Goal: Find specific page/section

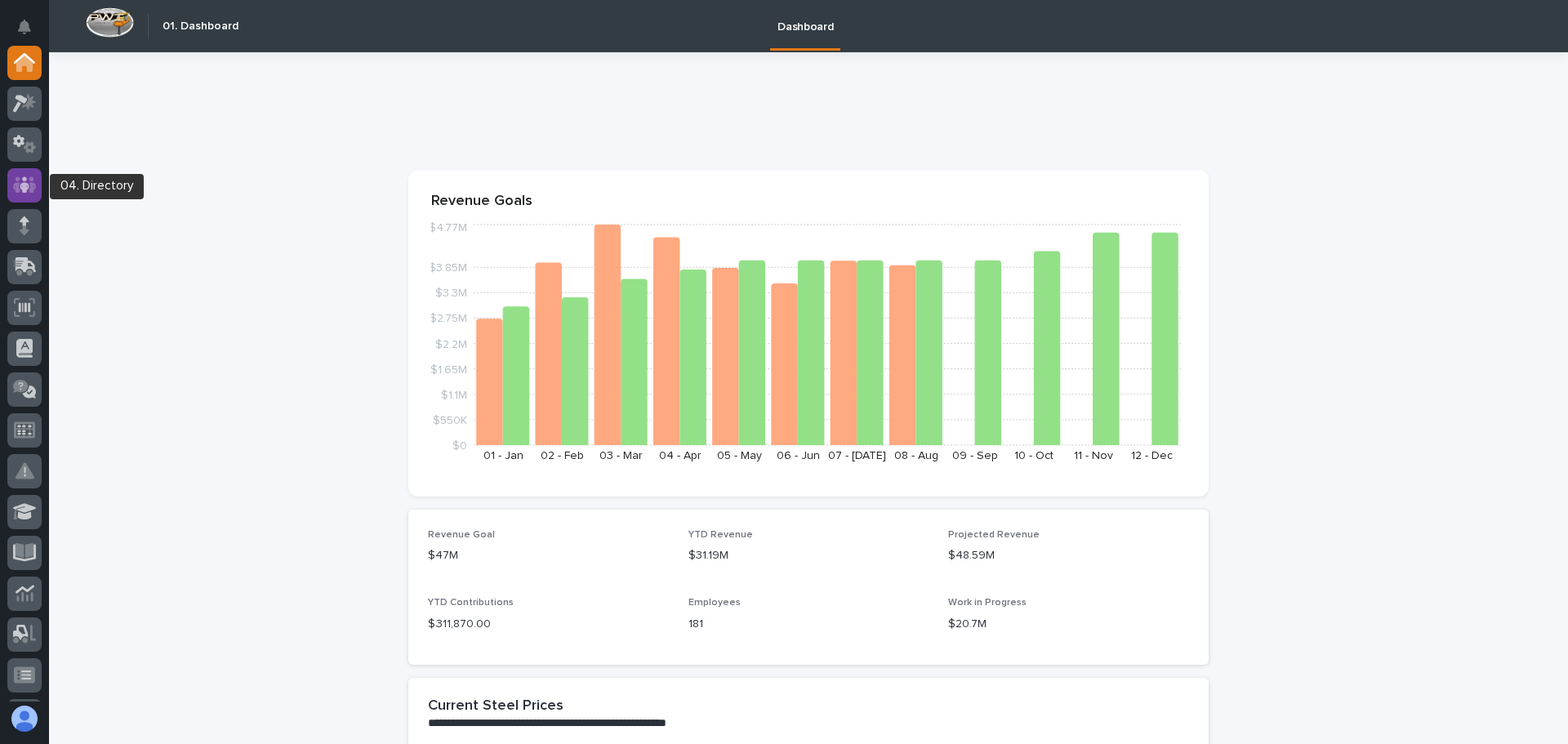
click at [24, 187] on icon at bounding box center [24, 184] width 9 height 16
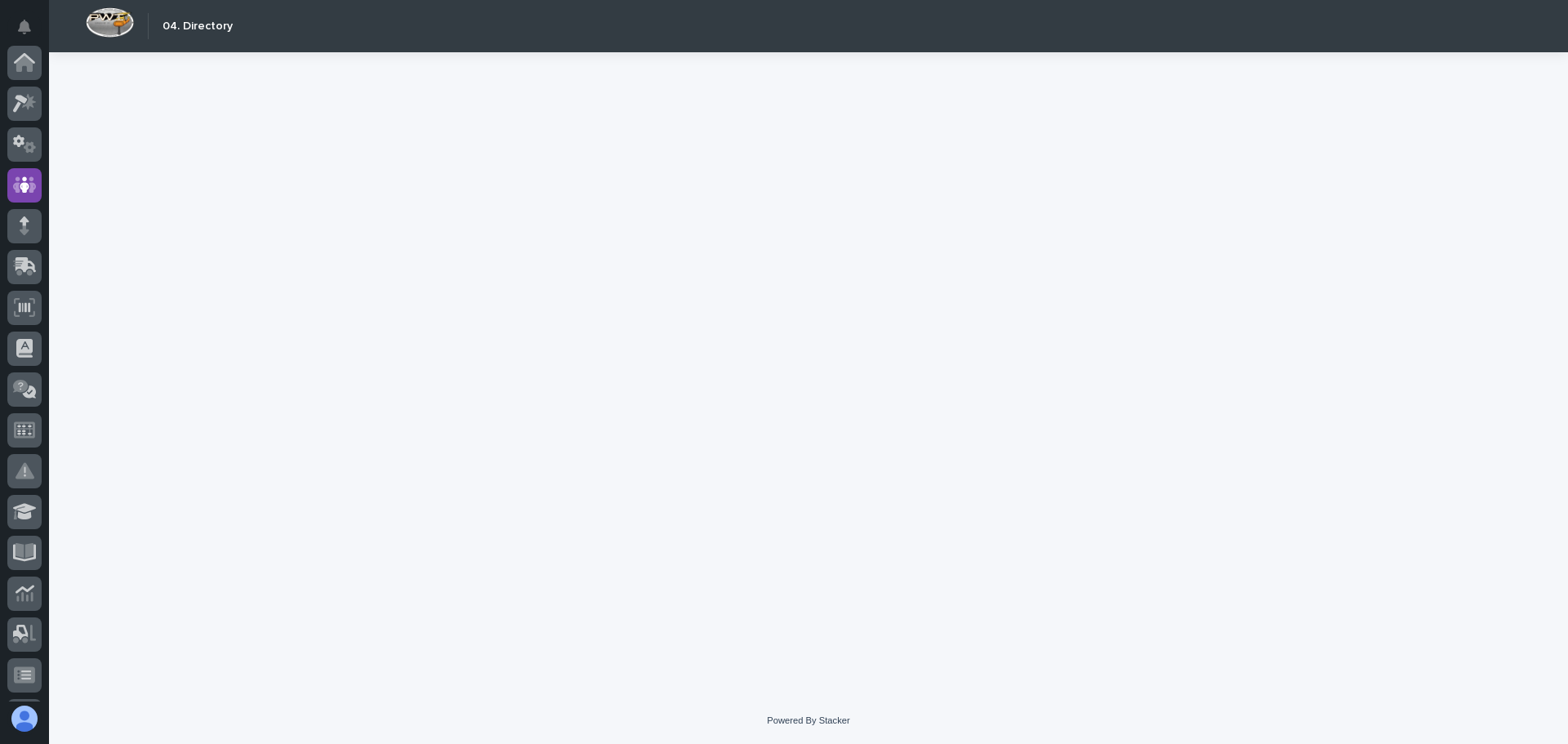
scroll to position [123, 0]
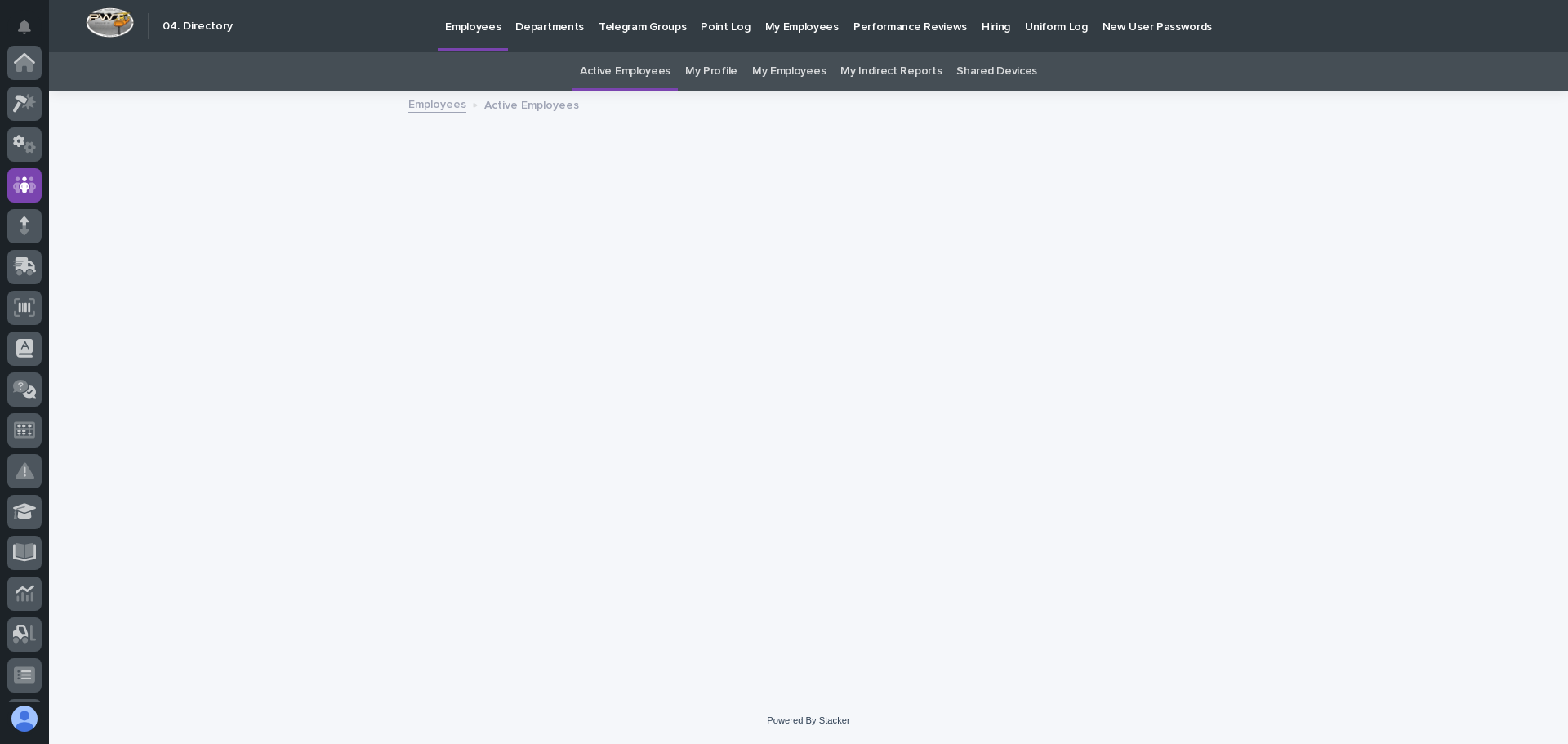
scroll to position [123, 0]
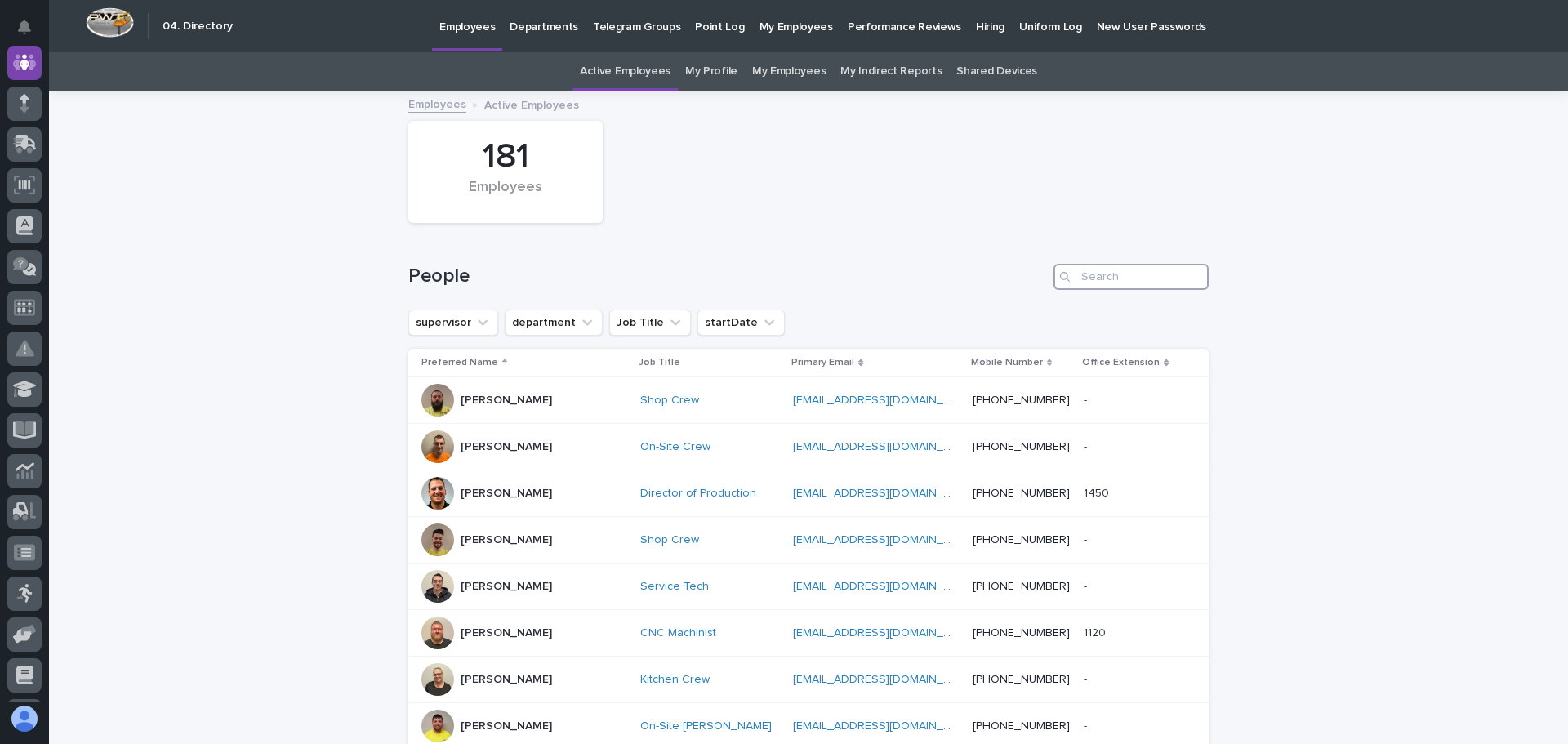
click at [1075, 281] on input "Search" at bounding box center [1131, 277] width 155 height 26
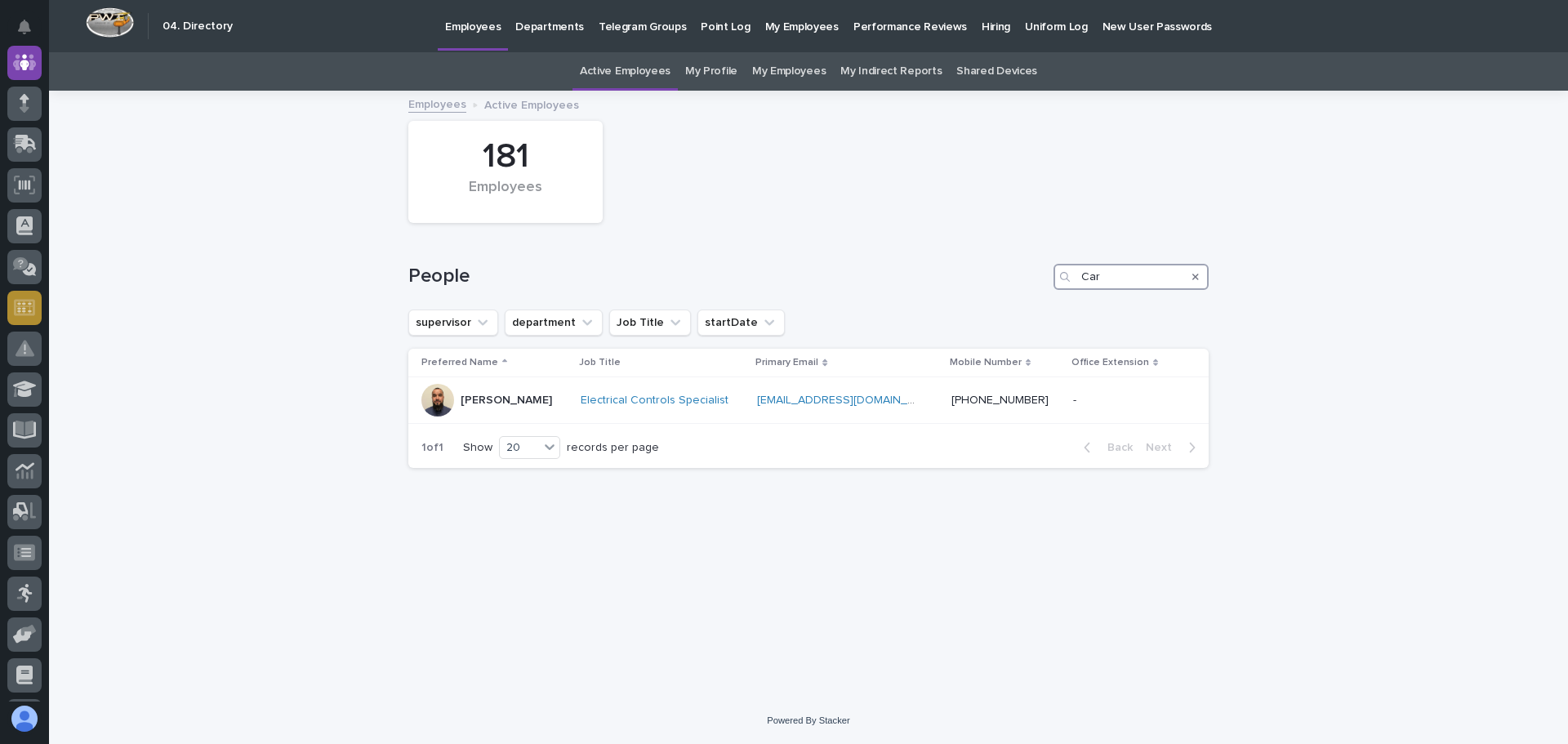
type input "Car"
click at [799, 72] on link "My Employees" at bounding box center [788, 72] width 73 height 38
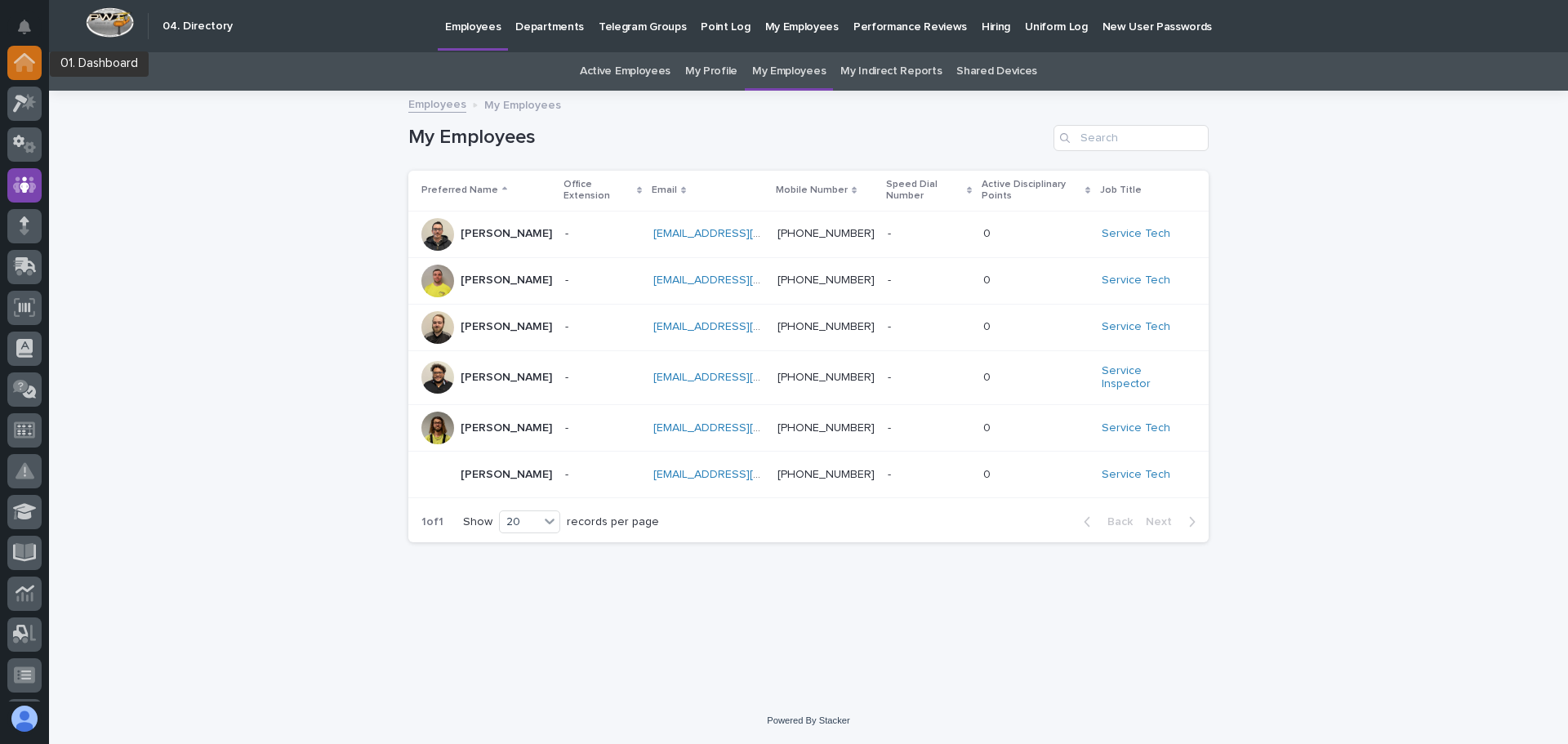
click at [19, 55] on icon at bounding box center [24, 62] width 22 height 19
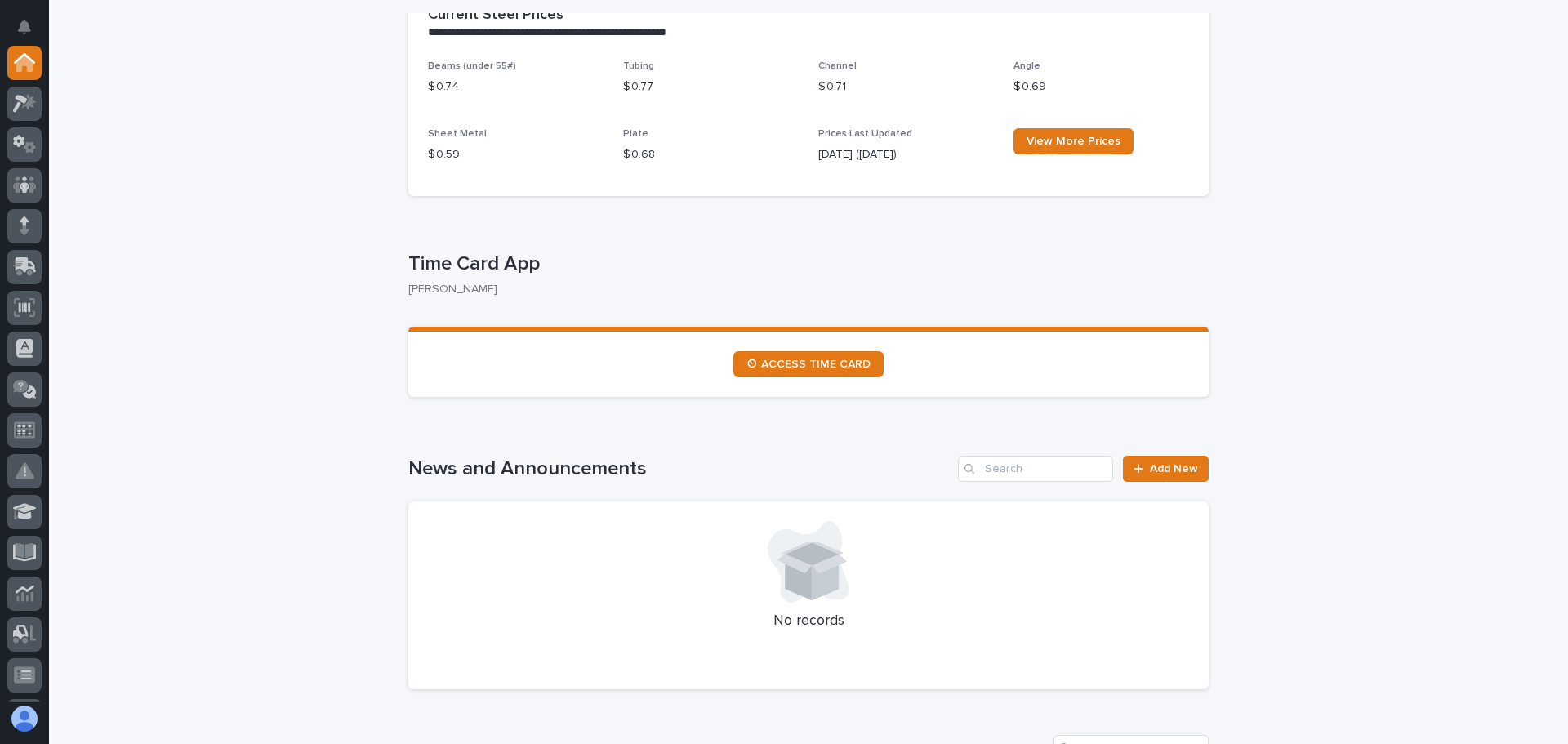
scroll to position [735, 0]
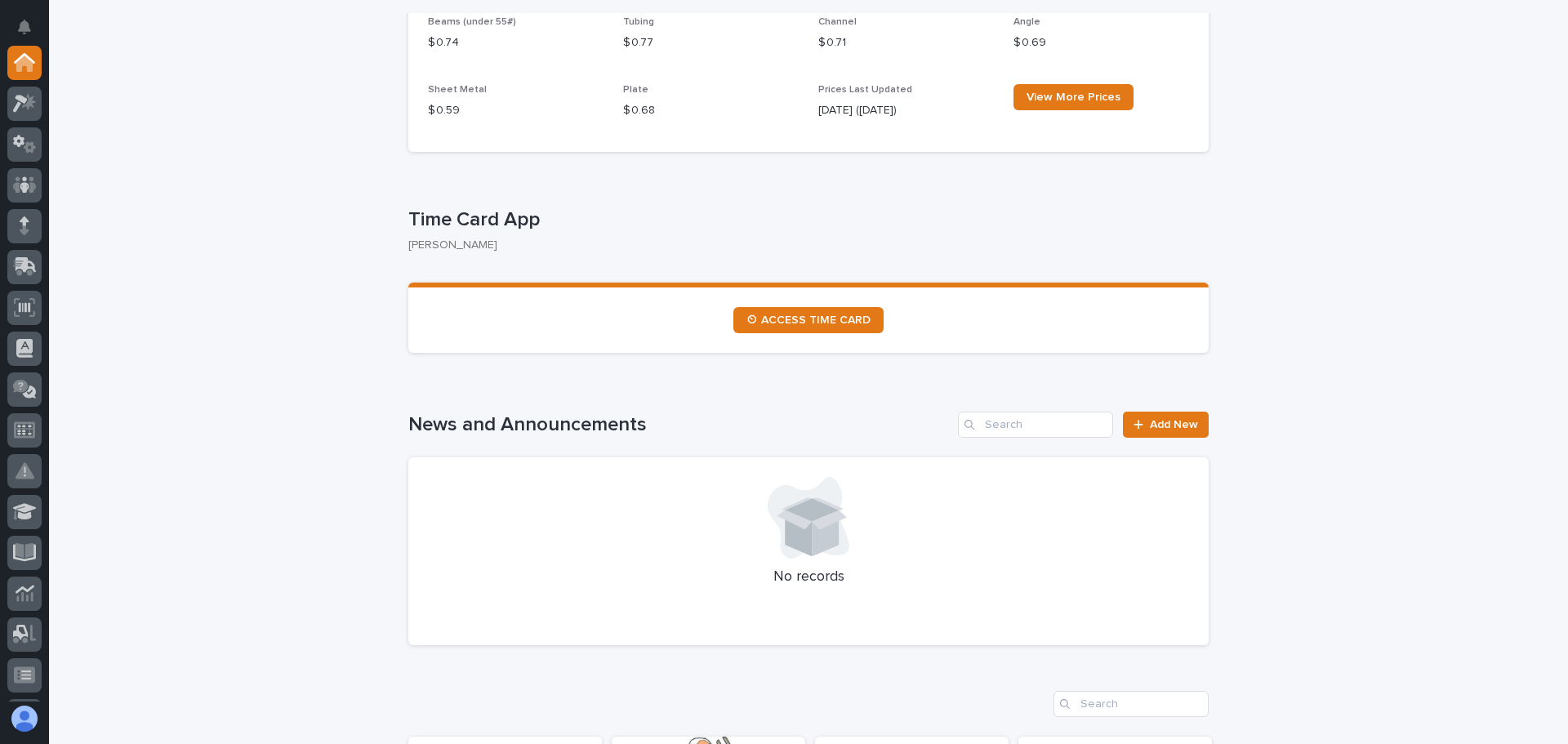
click at [800, 306] on section "⏲ ACCESS TIME CARD" at bounding box center [808, 317] width 800 height 70
click at [811, 319] on span "⏲ ACCESS TIME CARD" at bounding box center [809, 319] width 124 height 11
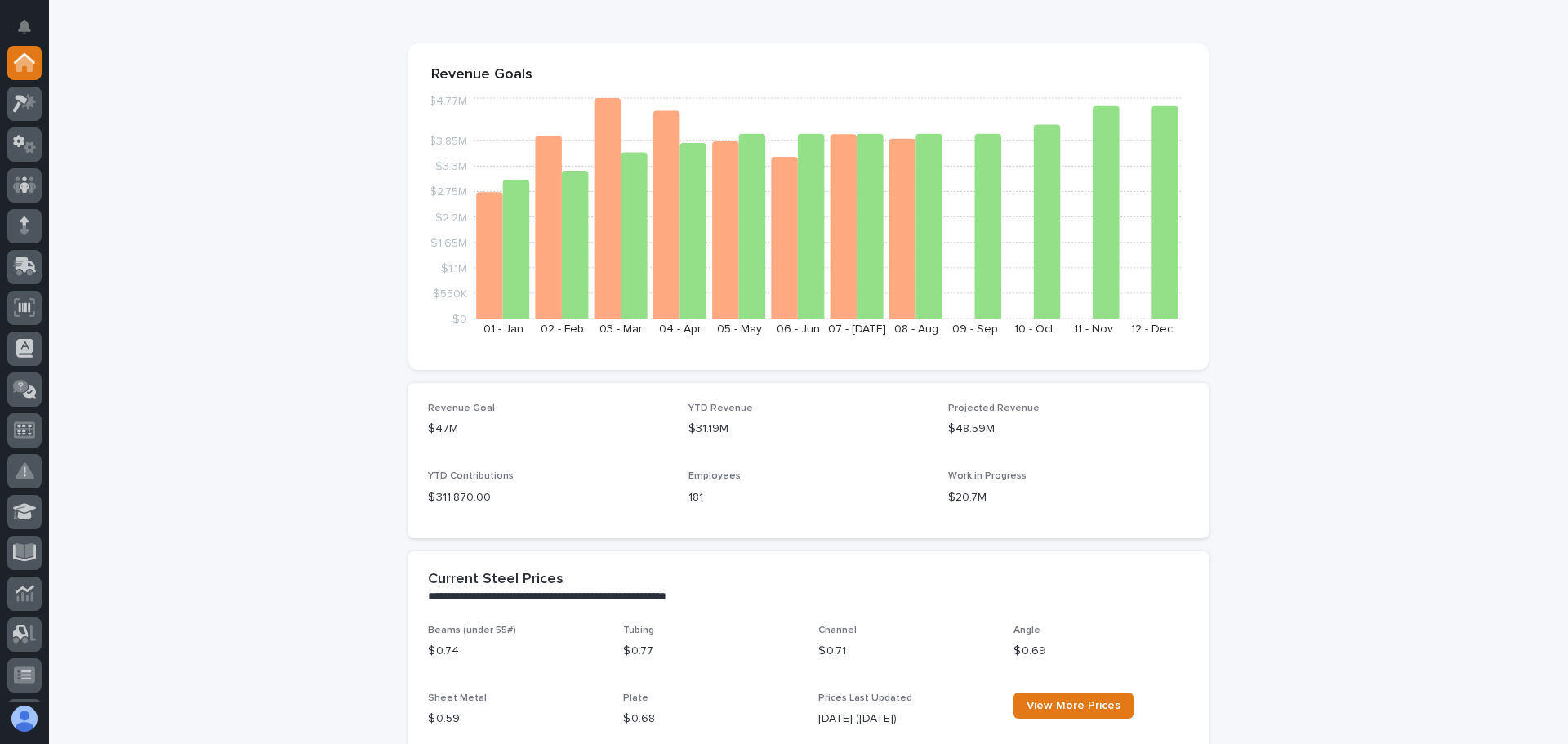
scroll to position [0, 0]
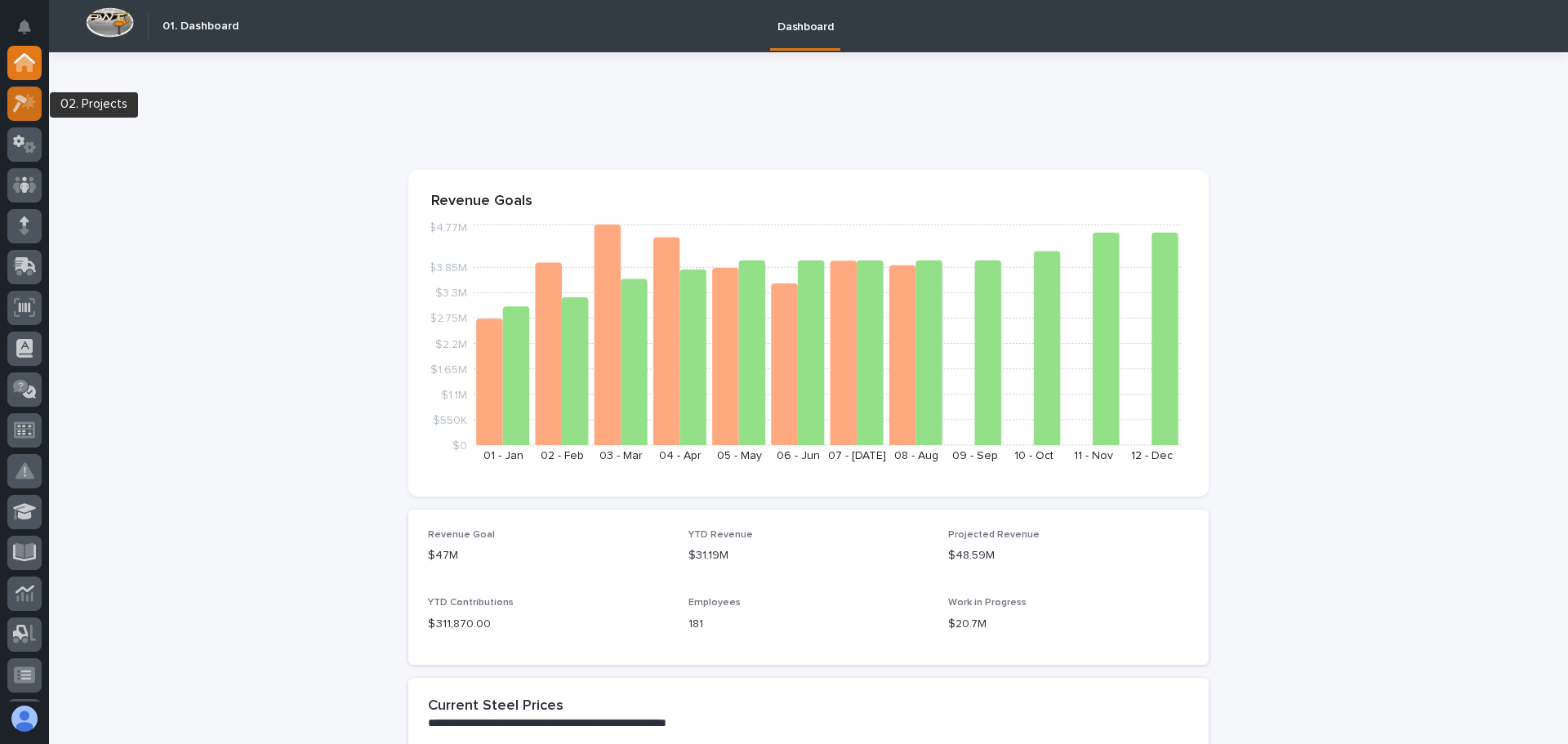
click at [26, 103] on icon at bounding box center [24, 104] width 23 height 19
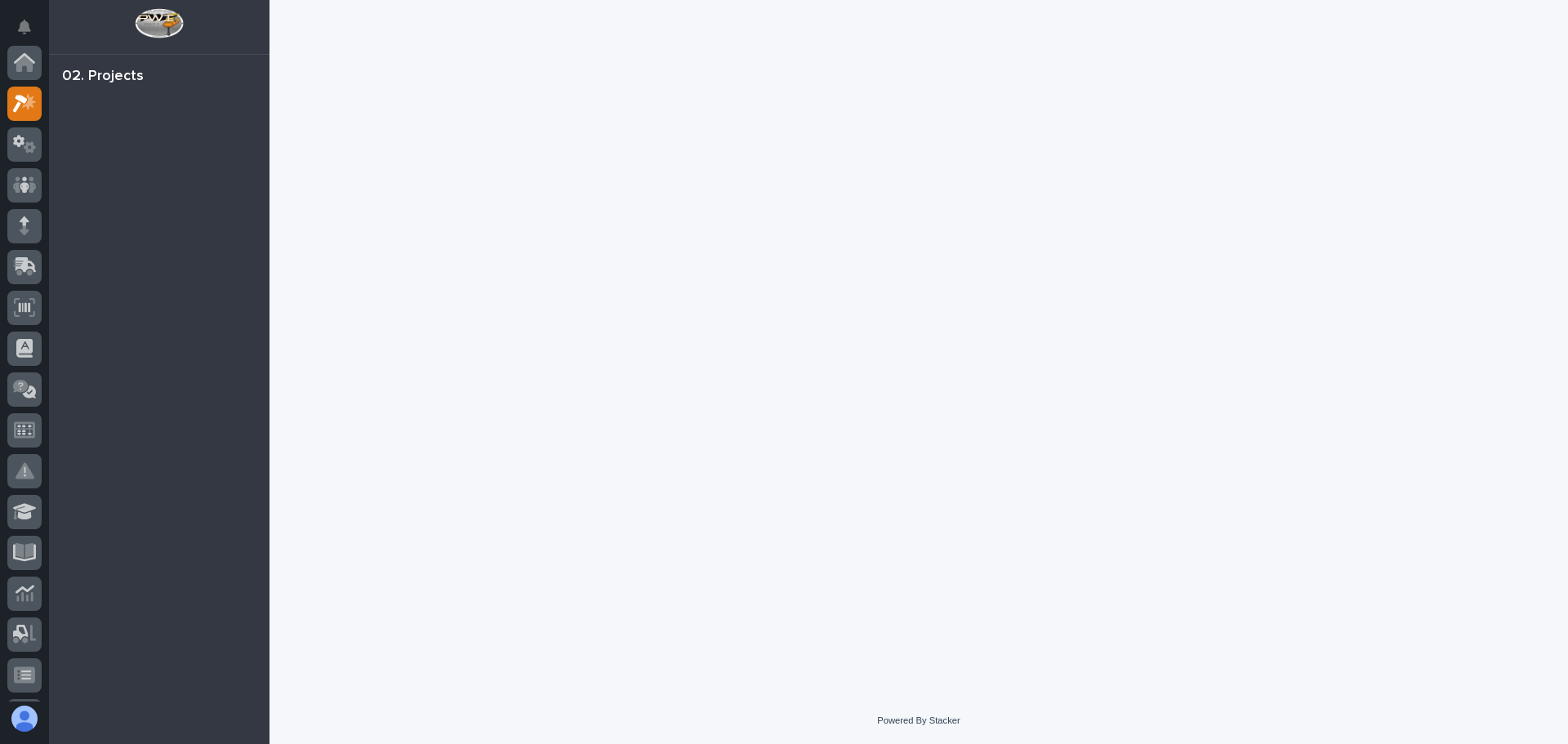
scroll to position [41, 0]
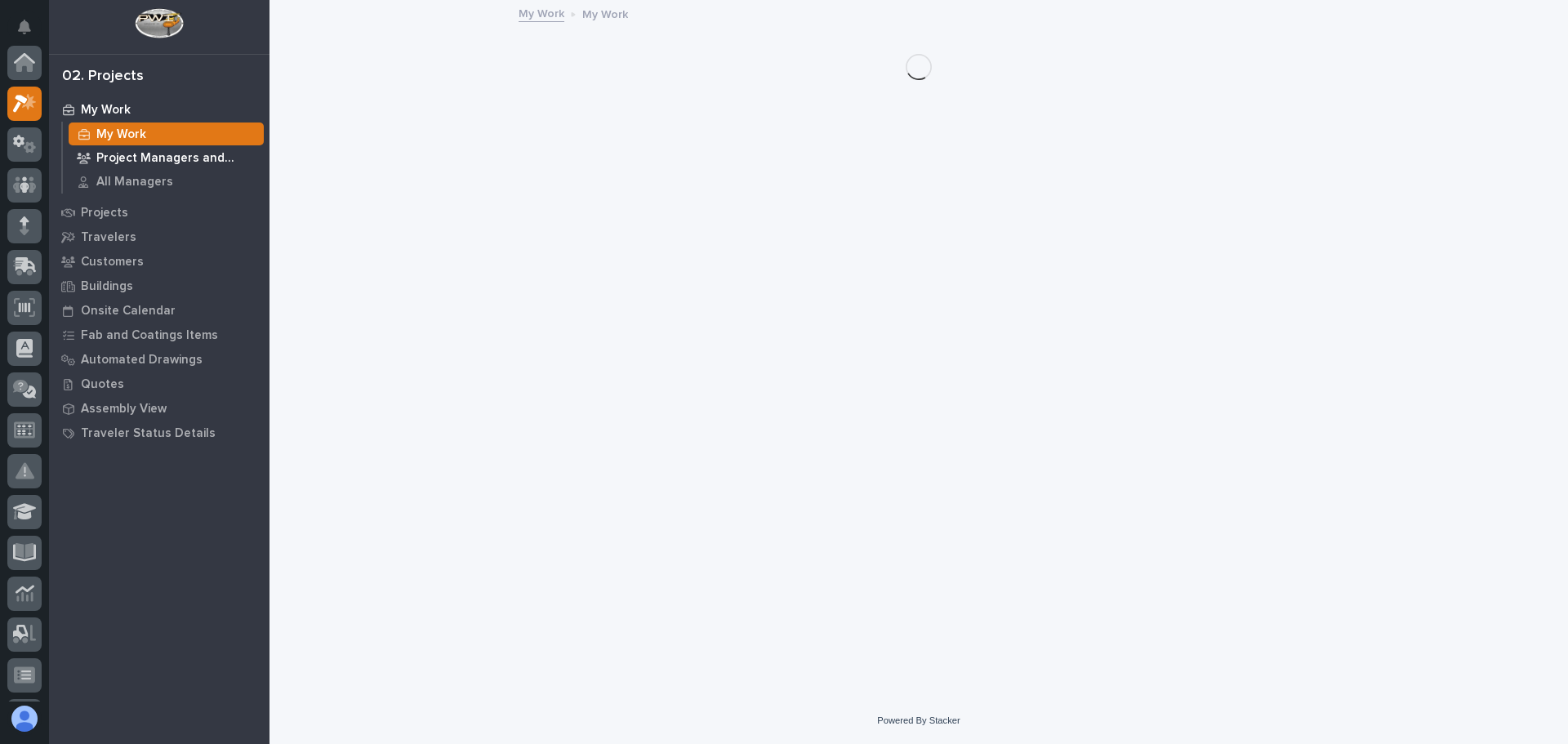
scroll to position [41, 0]
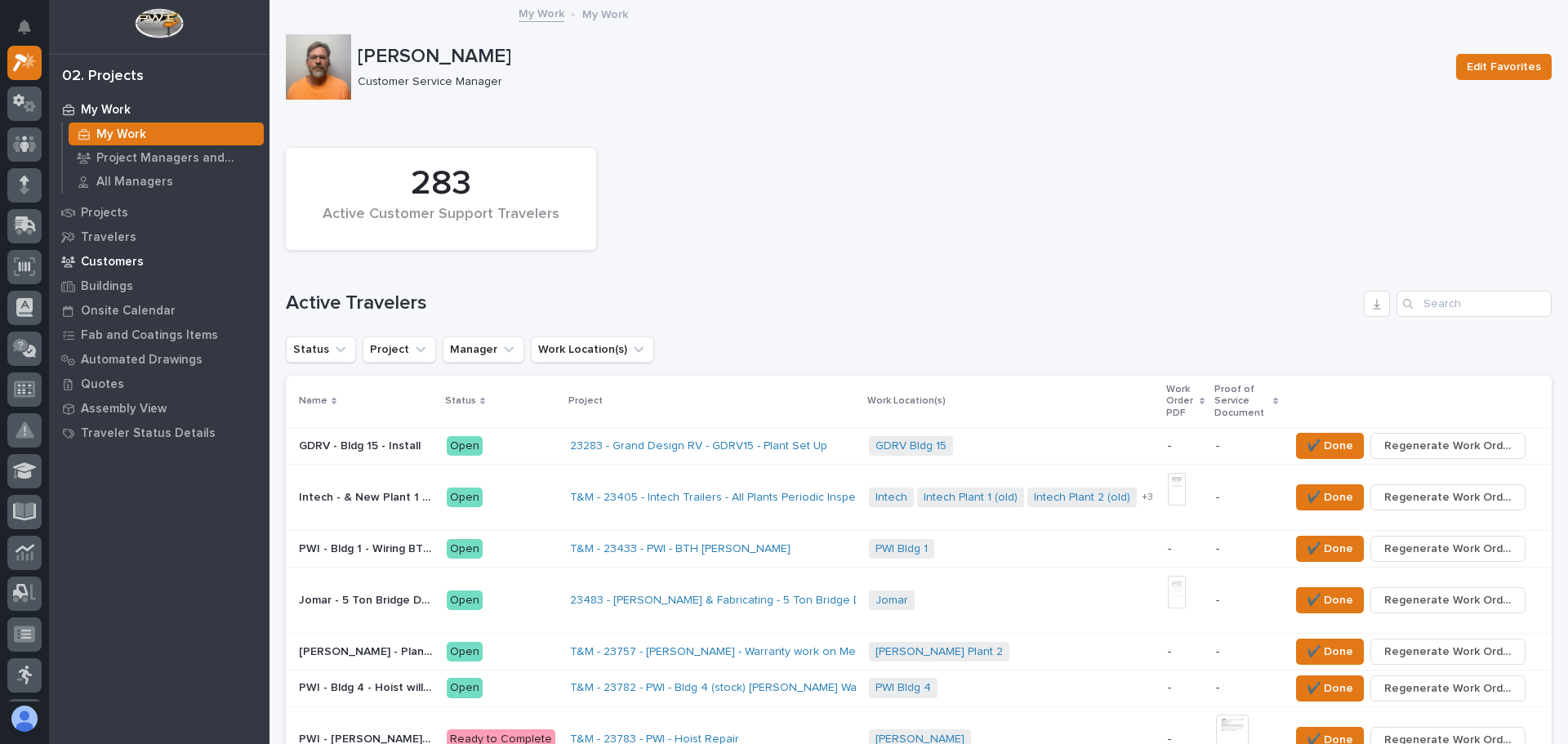
click at [101, 262] on p "Customers" at bounding box center [112, 262] width 63 height 15
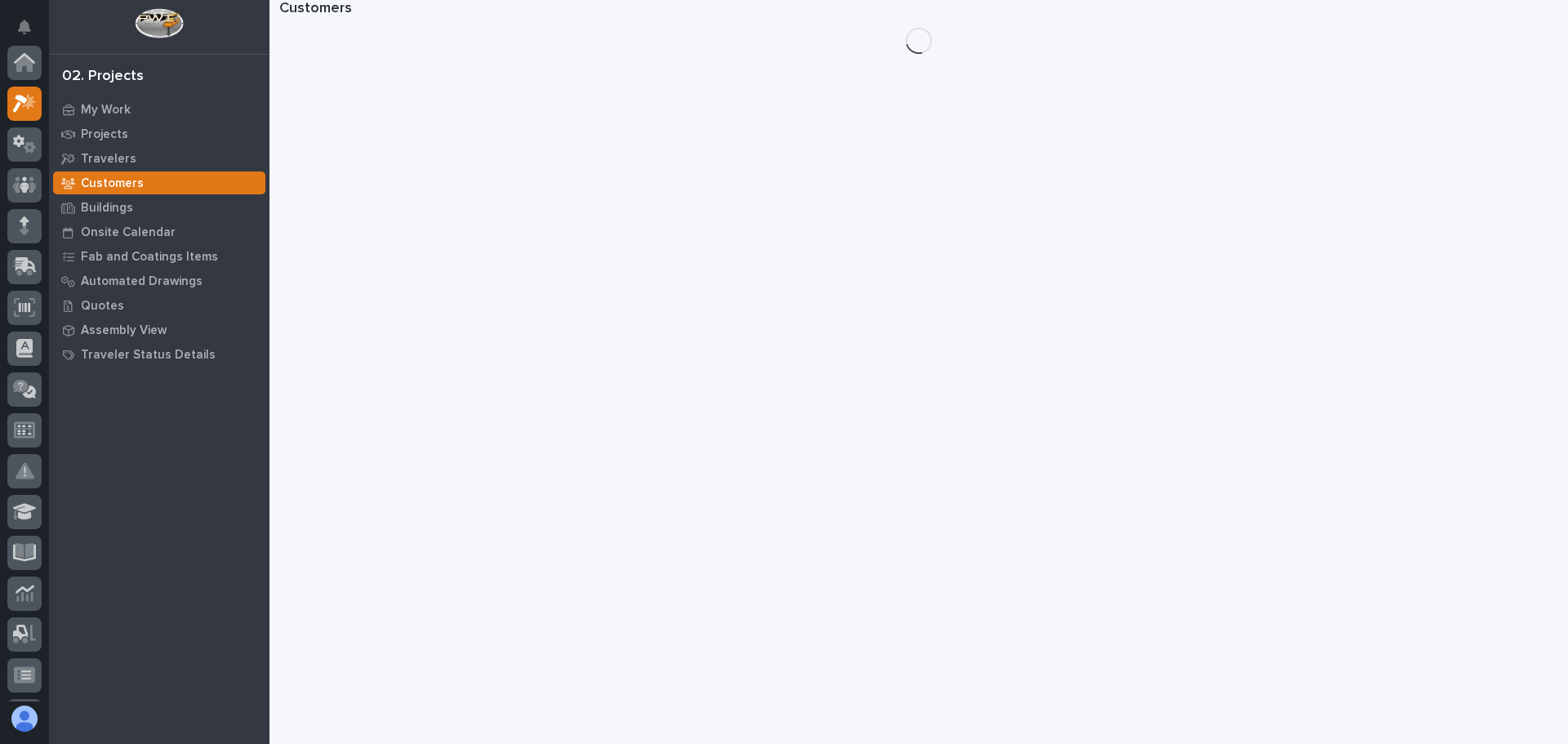
scroll to position [41, 0]
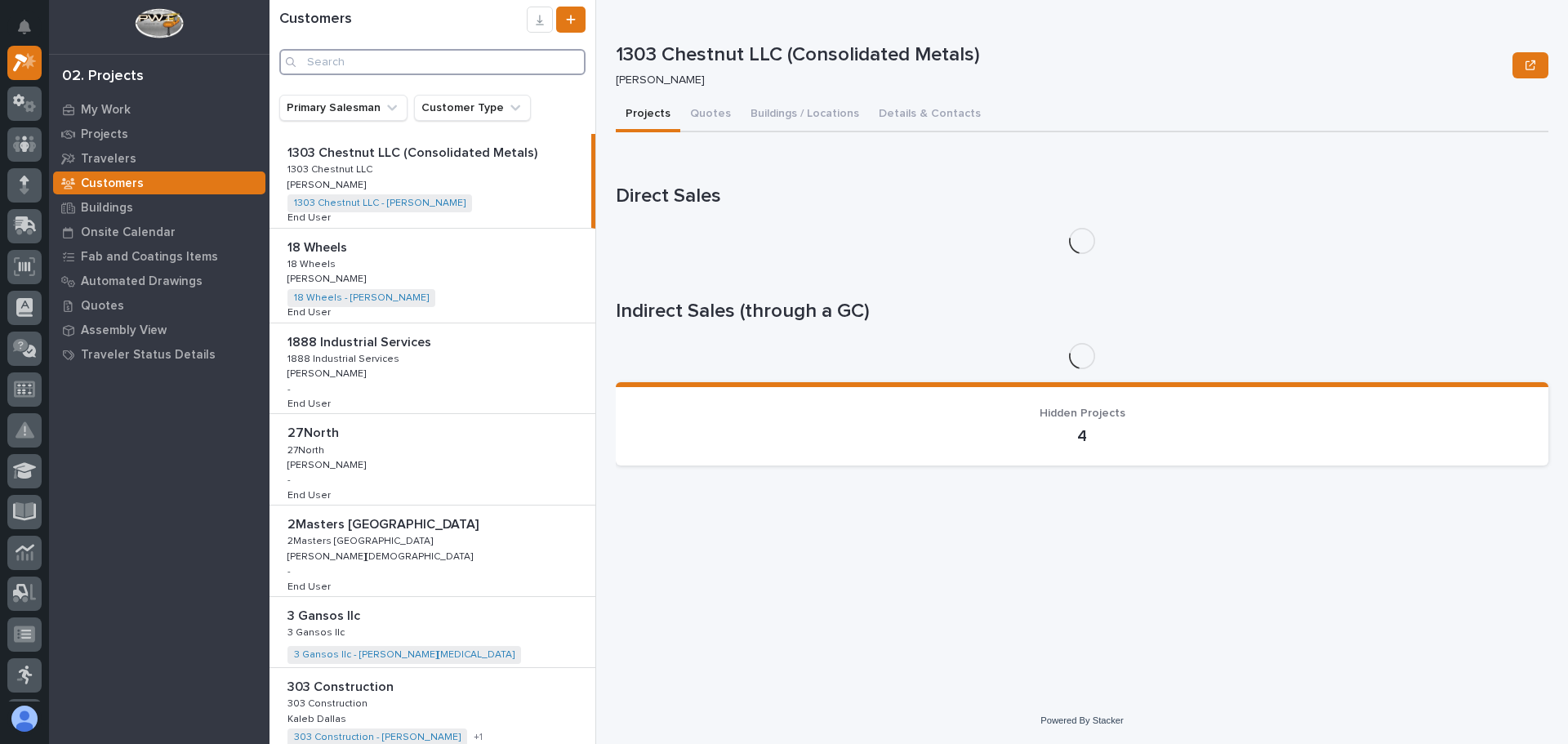
click at [350, 60] on input "Search" at bounding box center [433, 62] width 307 height 26
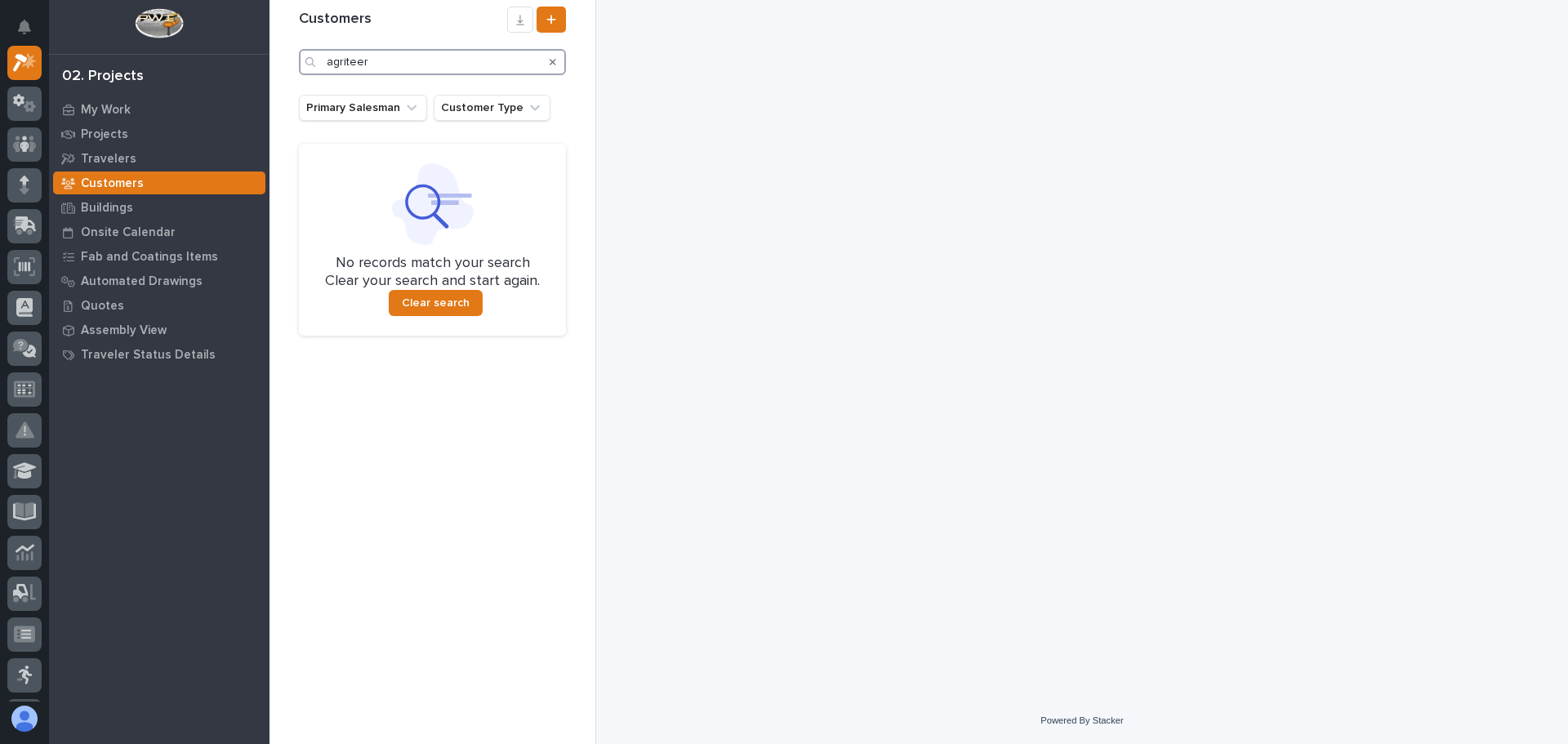
type input "agriteer"
click at [554, 58] on icon "Search" at bounding box center [553, 61] width 7 height 9
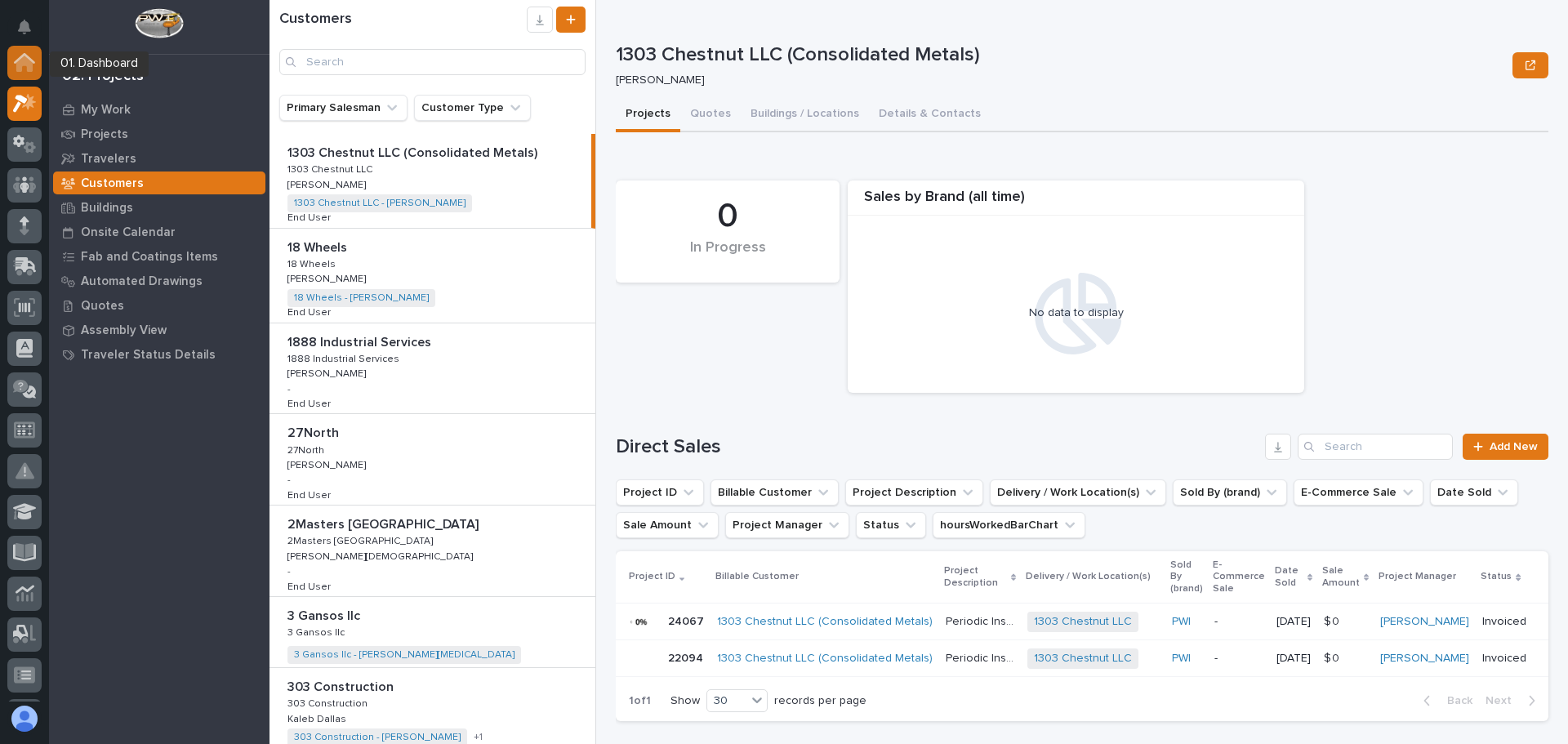
click at [22, 60] on icon at bounding box center [24, 63] width 16 height 16
